Goal: Transaction & Acquisition: Obtain resource

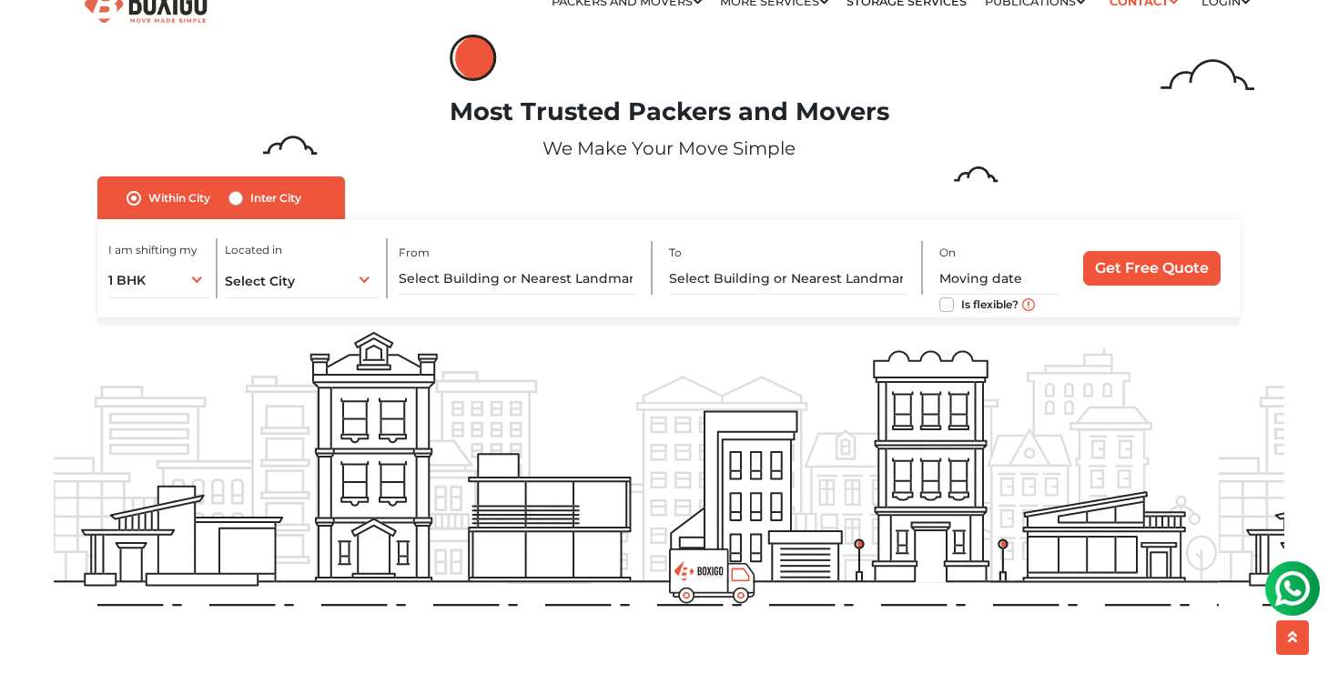
scroll to position [30, 0]
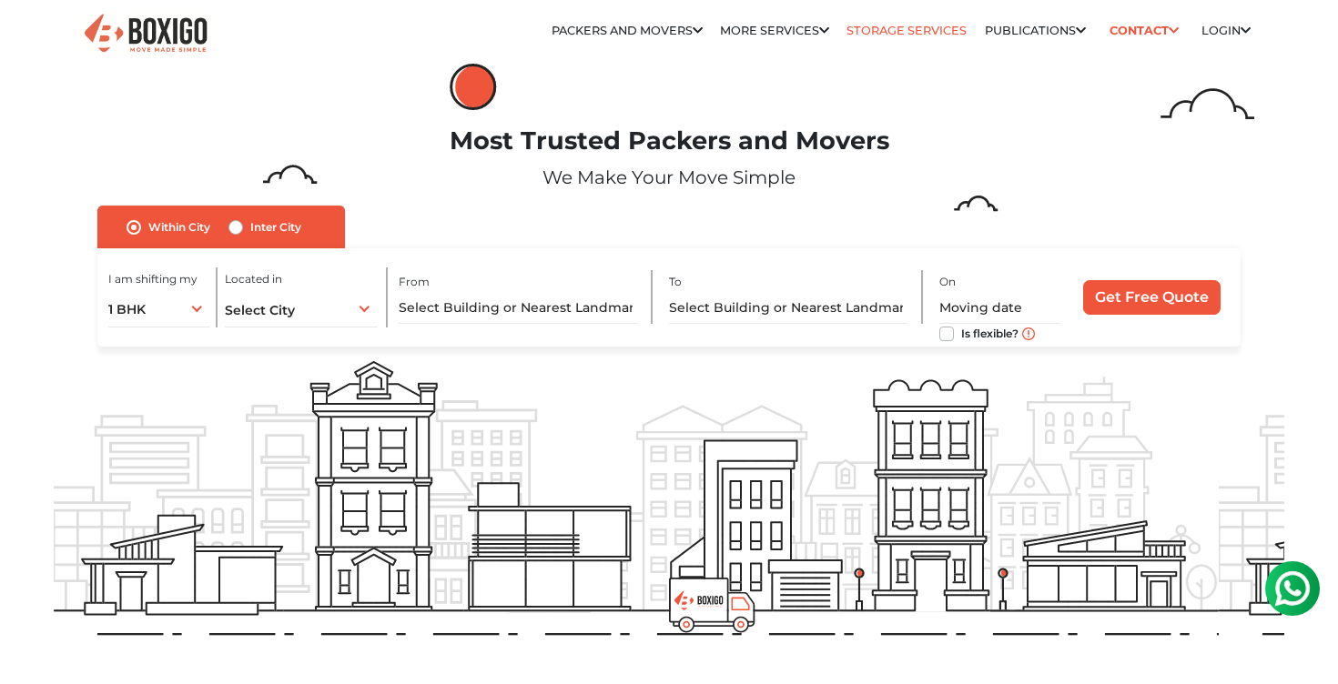
click at [912, 28] on link "Storage Services" at bounding box center [907, 31] width 120 height 14
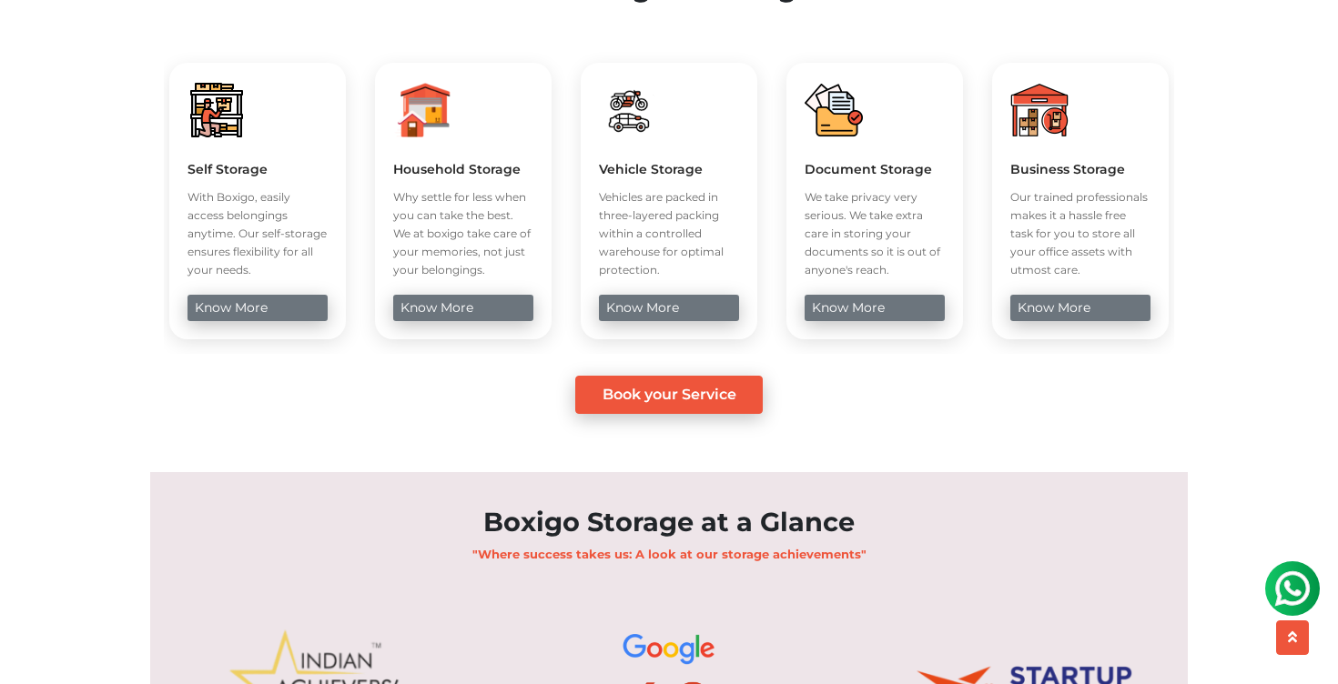
scroll to position [731, 0]
click at [1058, 320] on link "know more" at bounding box center [1079, 307] width 139 height 26
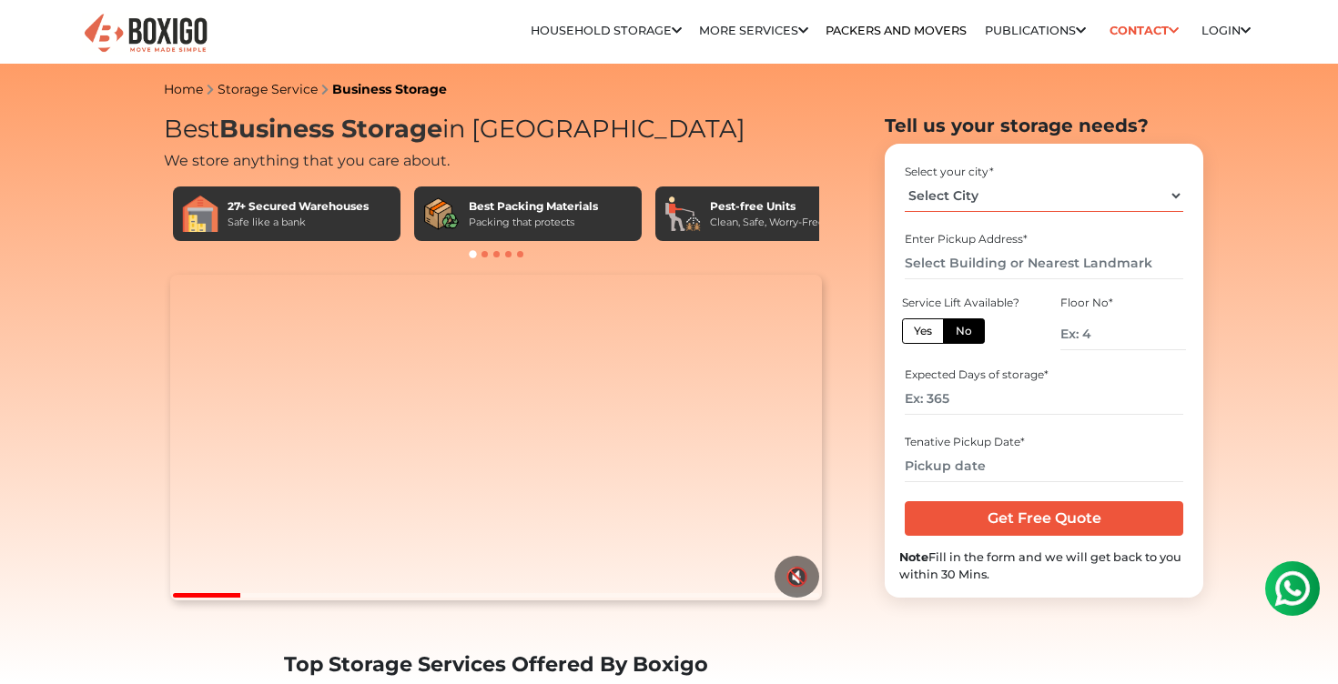
select select "[GEOGRAPHIC_DATA]"
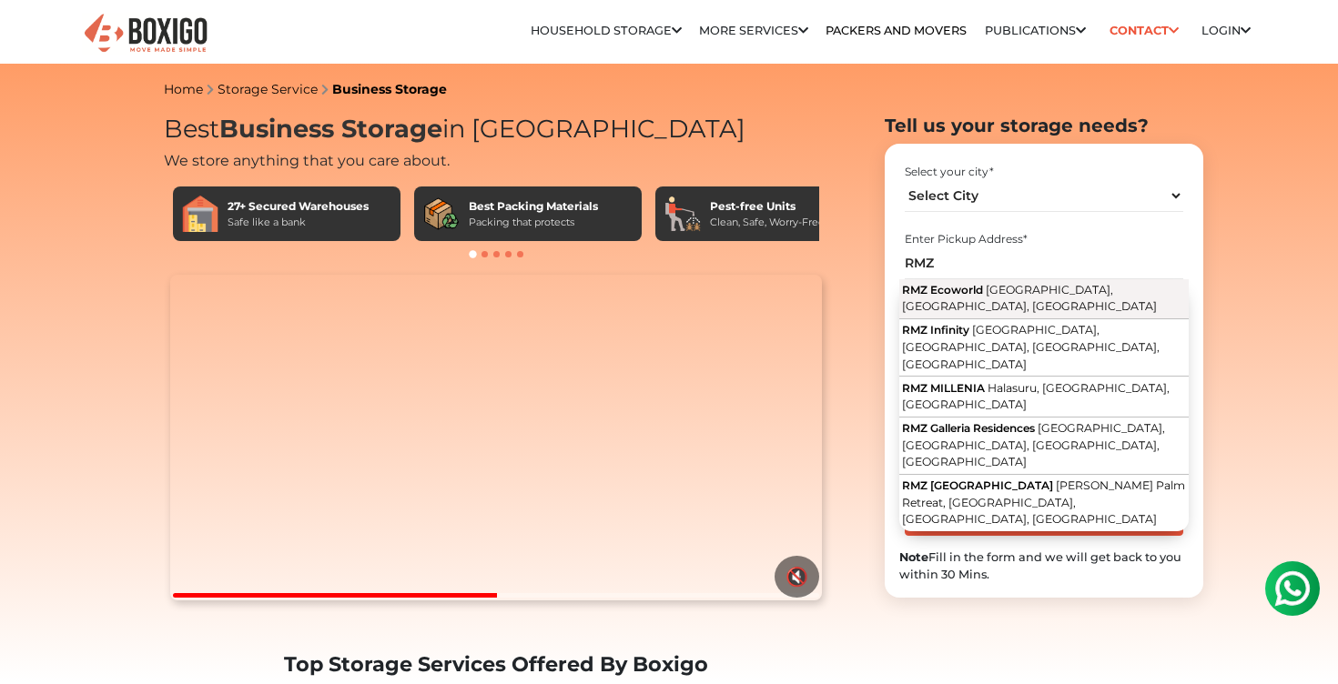
click at [986, 289] on span "Bellandur, Bengaluru, Karnataka" at bounding box center [1029, 298] width 255 height 31
type input "RMZ Ecoworld, Bellandur, Bengaluru, Karnataka"
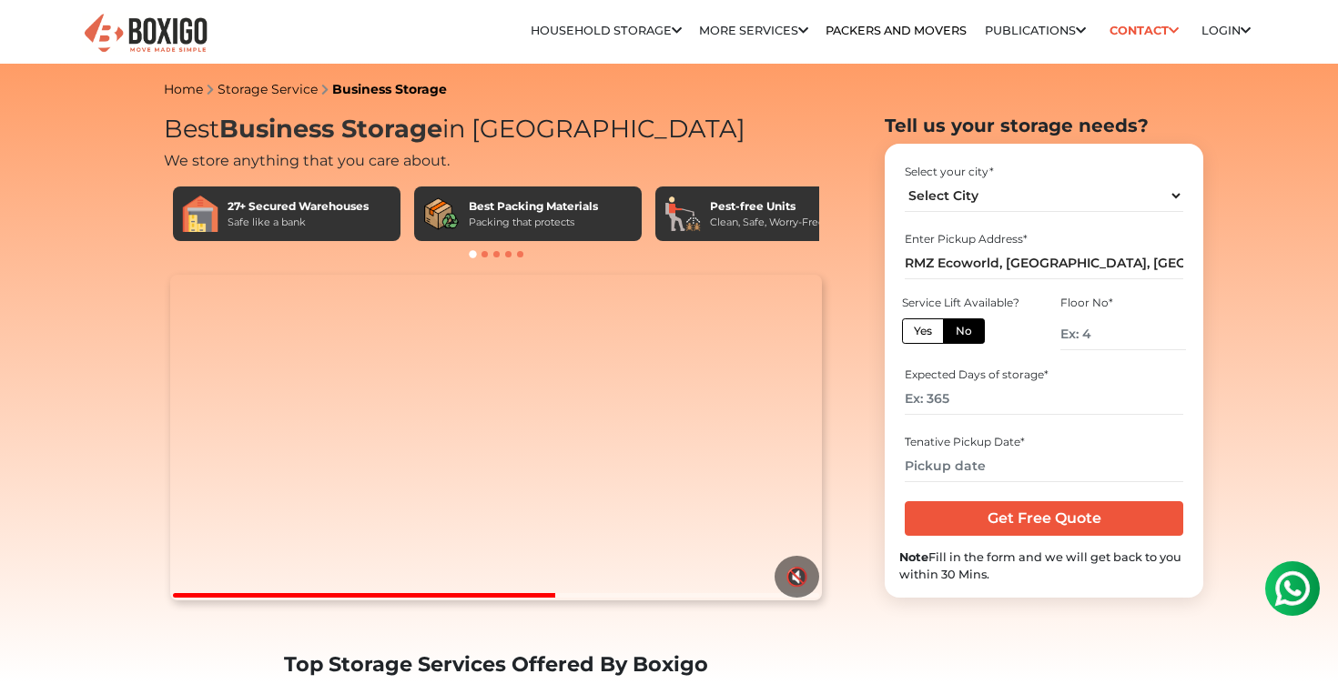
click at [928, 333] on label "Yes" at bounding box center [923, 331] width 42 height 25
click at [926, 333] on input "Yes" at bounding box center [920, 329] width 12 height 12
radio input "true"
click at [964, 390] on input "number" at bounding box center [1044, 399] width 278 height 32
type input "730"
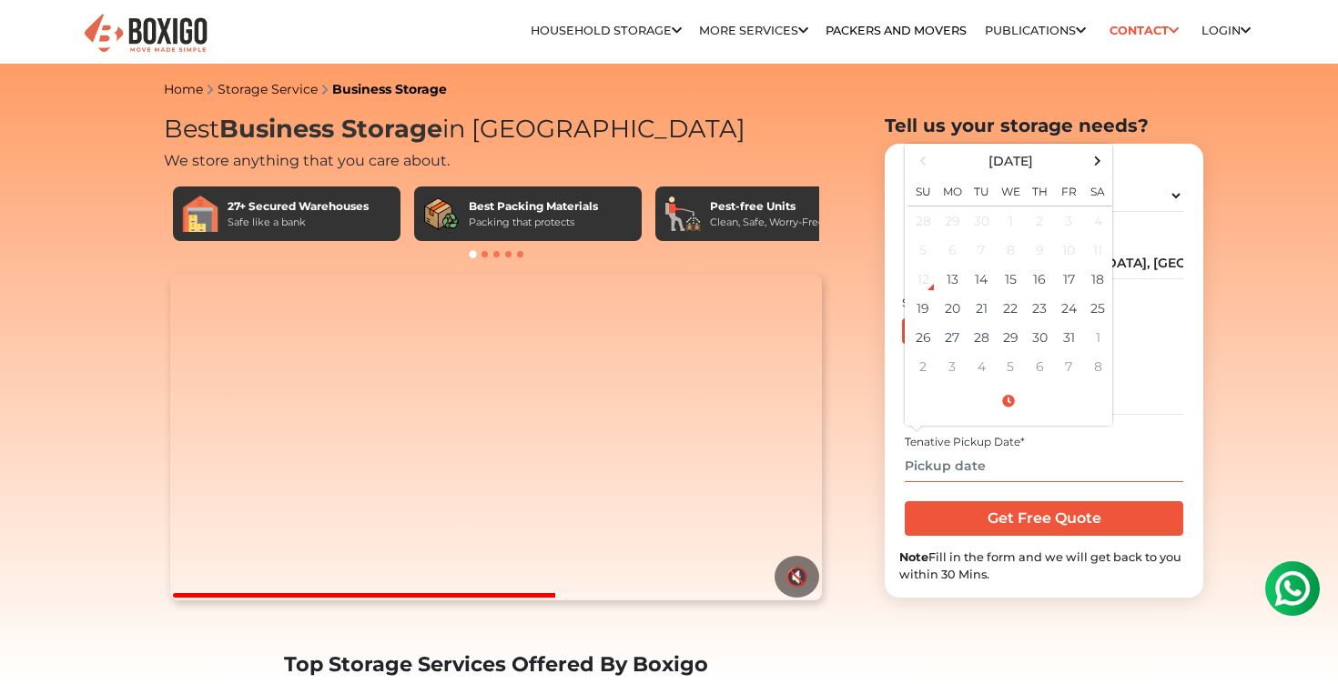
click at [975, 470] on input "text" at bounding box center [1044, 467] width 278 height 32
click at [1099, 159] on span at bounding box center [1098, 160] width 25 height 25
click at [1098, 223] on td "1" at bounding box center [1097, 222] width 29 height 30
type input "11/01/2025 12:00 AM"
click at [1058, 522] on input "Get Free Quote" at bounding box center [1044, 519] width 278 height 35
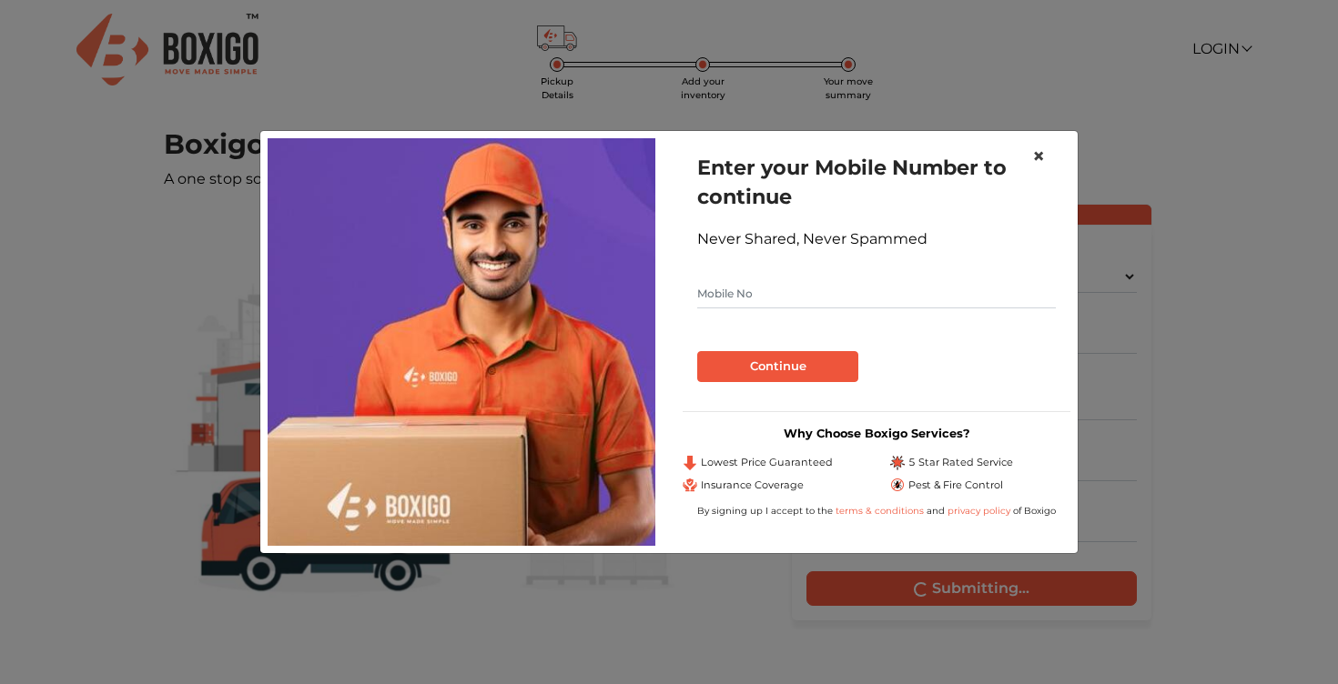
click at [1039, 153] on span "×" at bounding box center [1038, 156] width 13 height 26
